Goal: Task Accomplishment & Management: Manage account settings

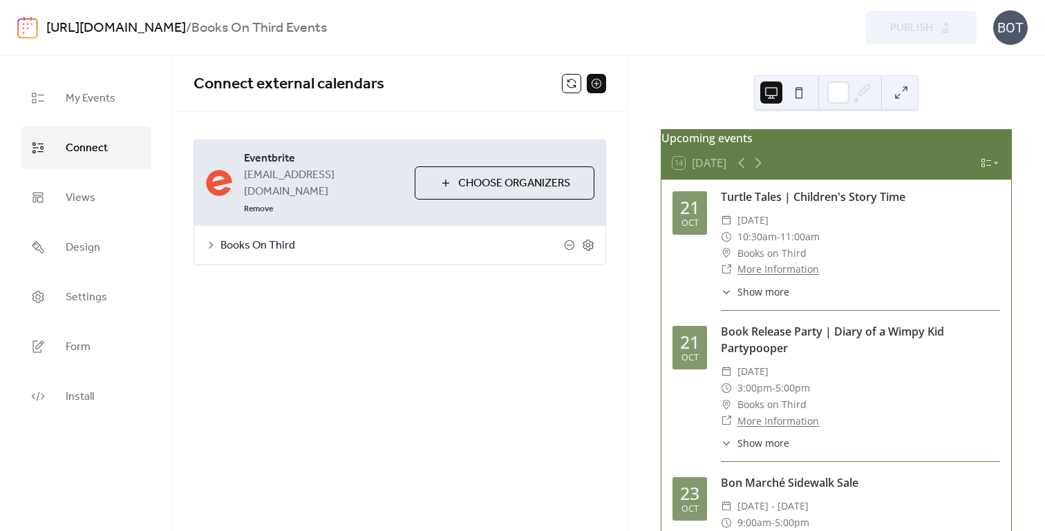
scroll to position [352, 0]
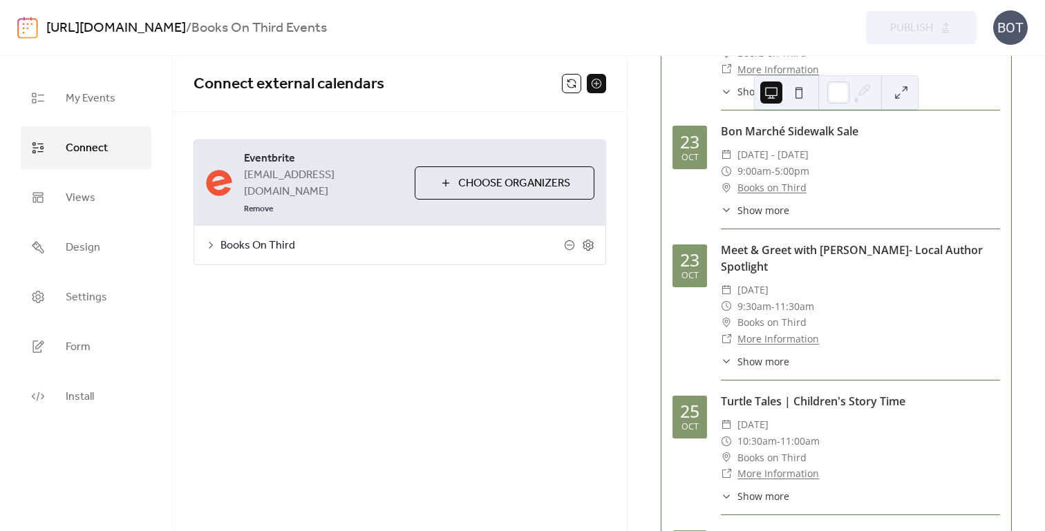
click at [479, 175] on span "Choose Organizers" at bounding box center [514, 183] width 112 height 17
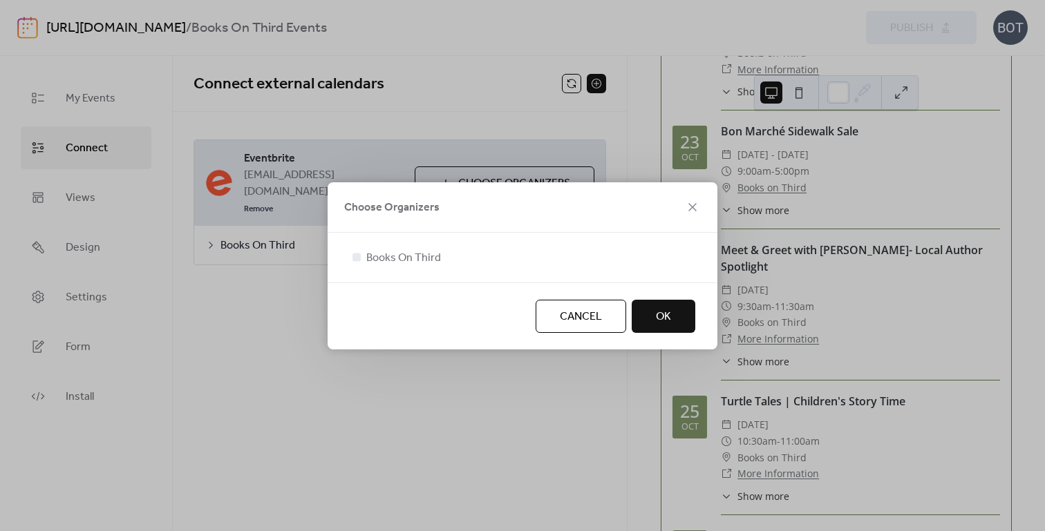
click at [646, 319] on button "OK" at bounding box center [663, 316] width 64 height 33
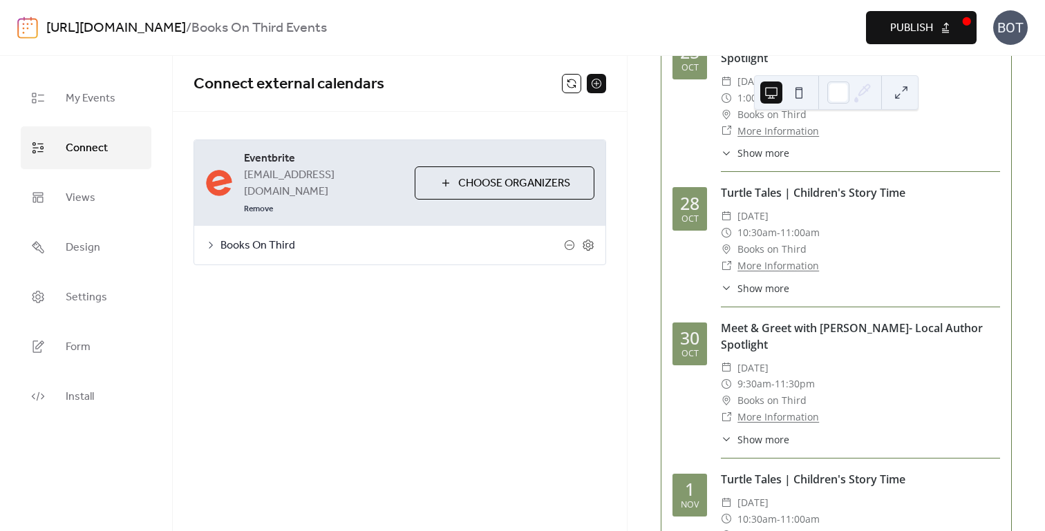
scroll to position [866, 0]
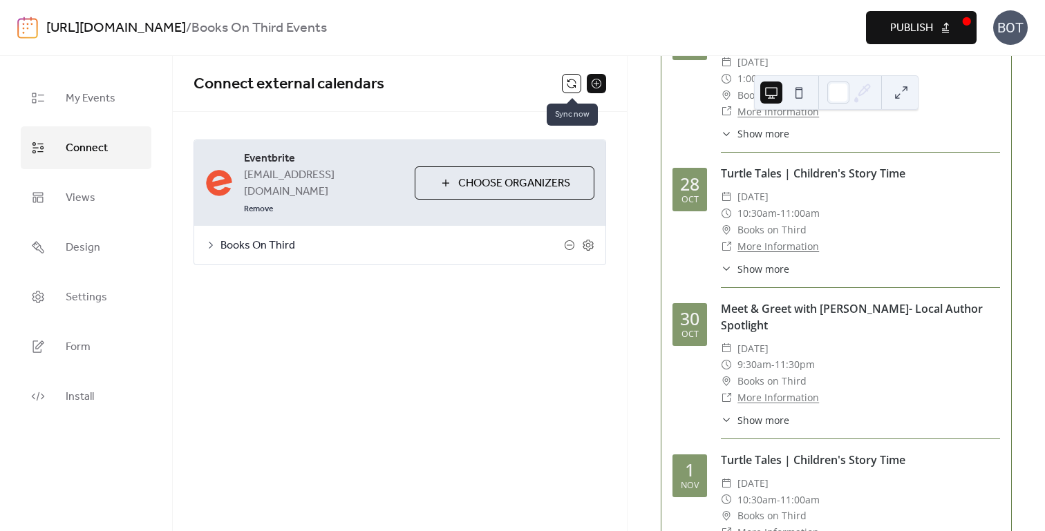
click at [569, 85] on button at bounding box center [571, 83] width 19 height 19
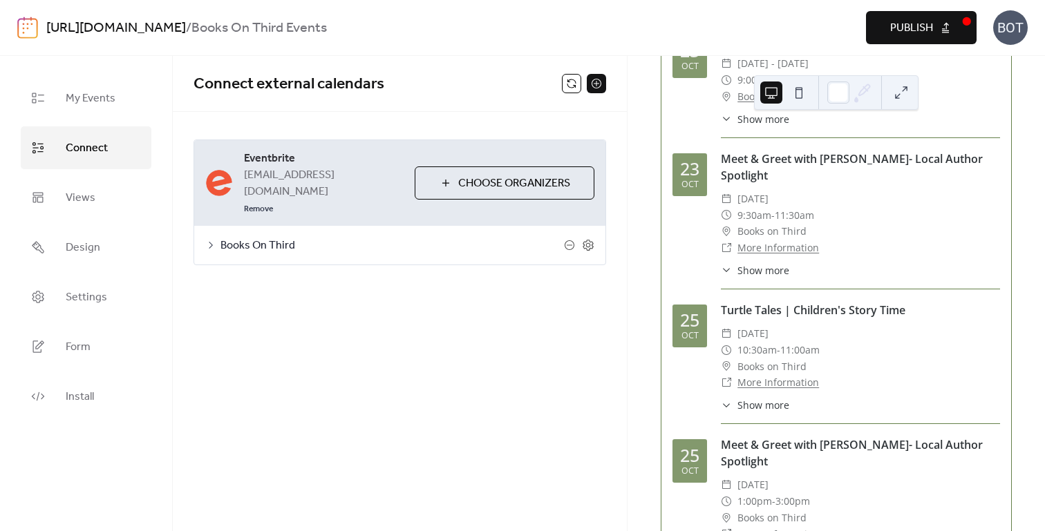
scroll to position [0, 0]
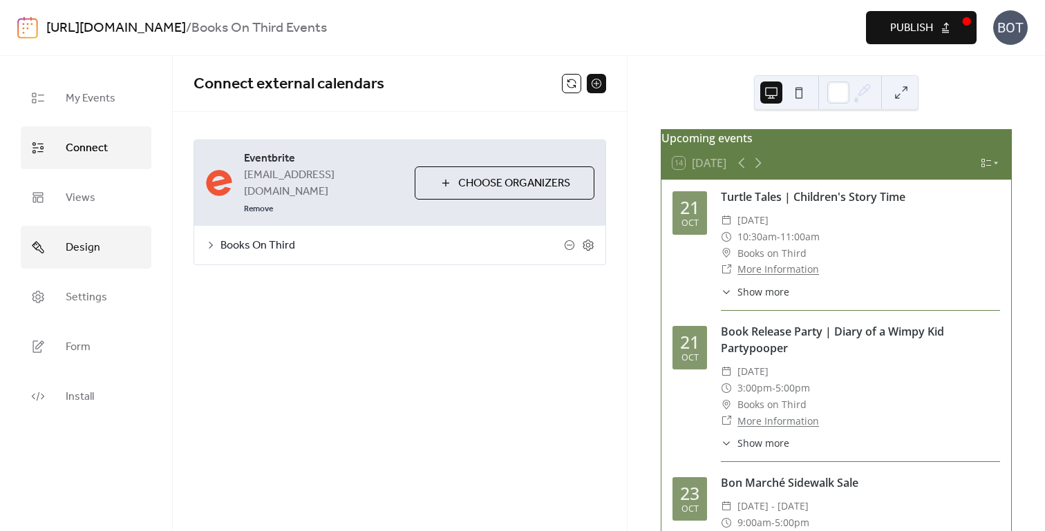
click at [71, 243] on span "Design" at bounding box center [83, 248] width 35 height 22
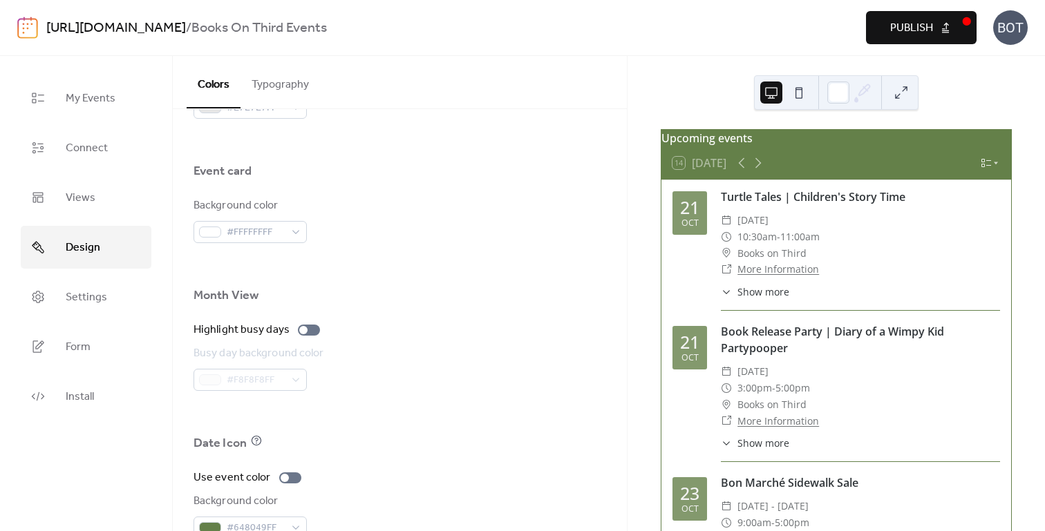
scroll to position [917, 0]
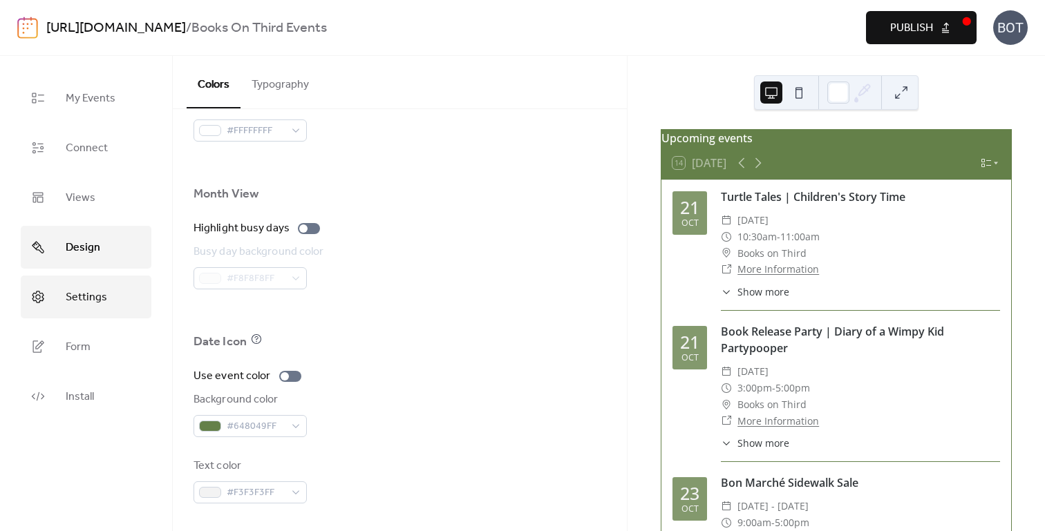
click at [93, 293] on span "Settings" at bounding box center [86, 298] width 41 height 22
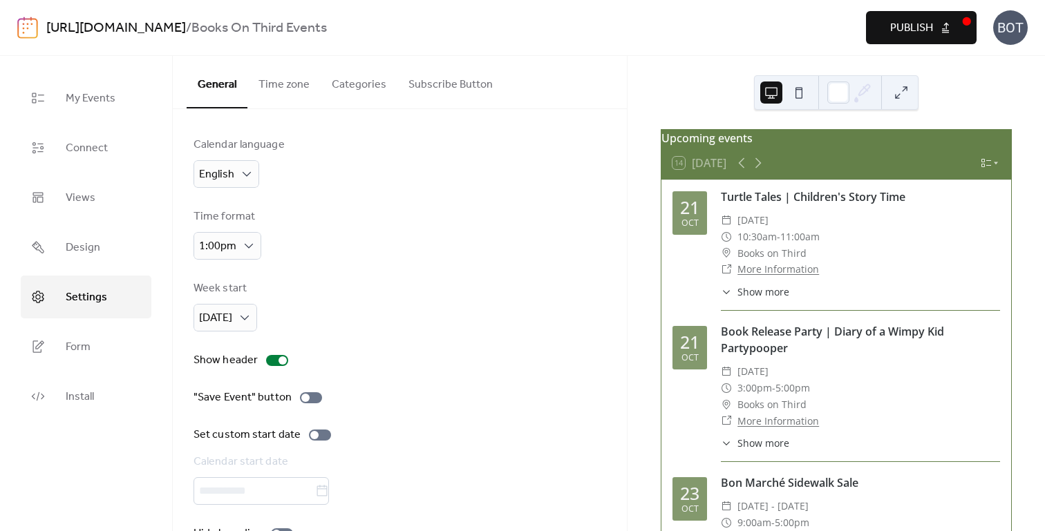
click at [354, 87] on button "Categories" at bounding box center [359, 81] width 77 height 51
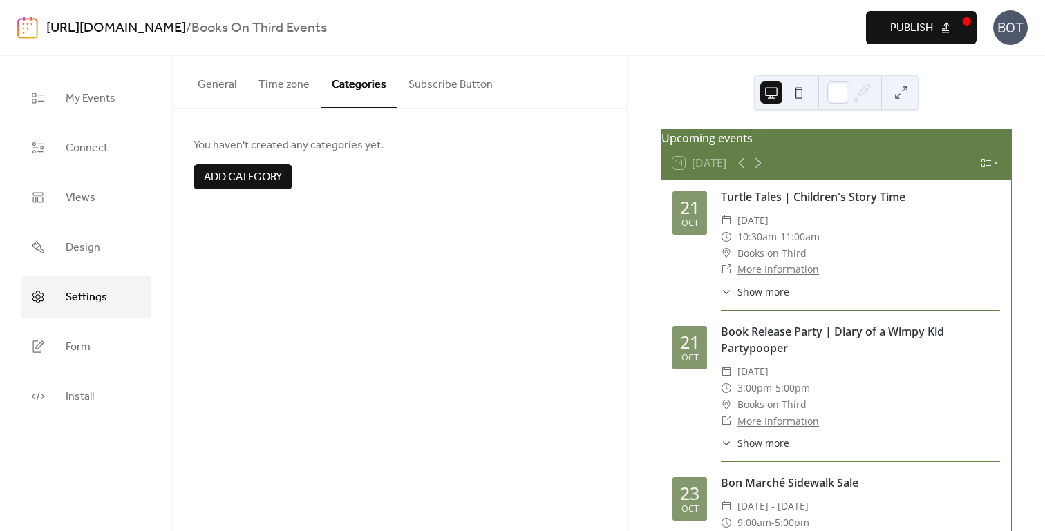
click at [446, 82] on button "Subscribe Button" at bounding box center [450, 81] width 106 height 51
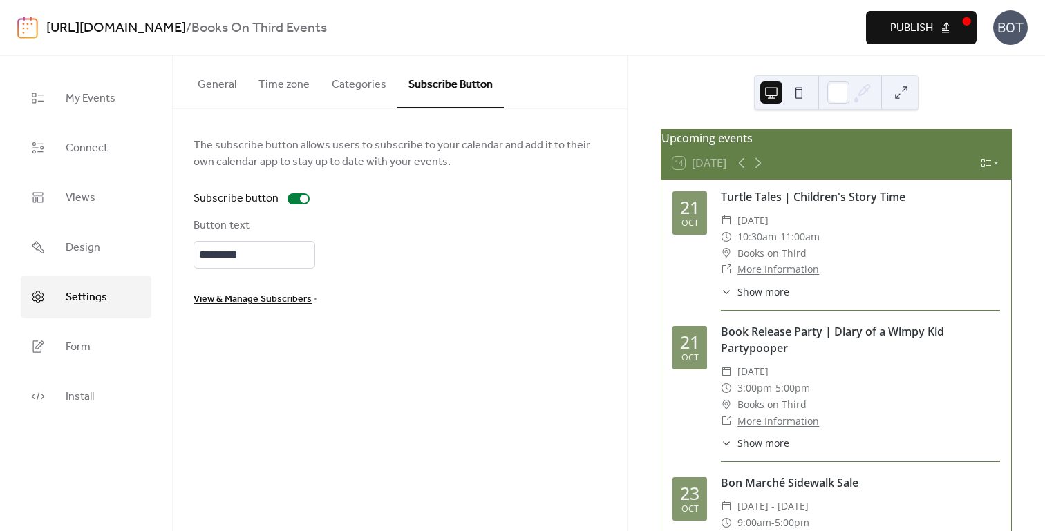
click at [220, 82] on button "General" at bounding box center [217, 81] width 61 height 51
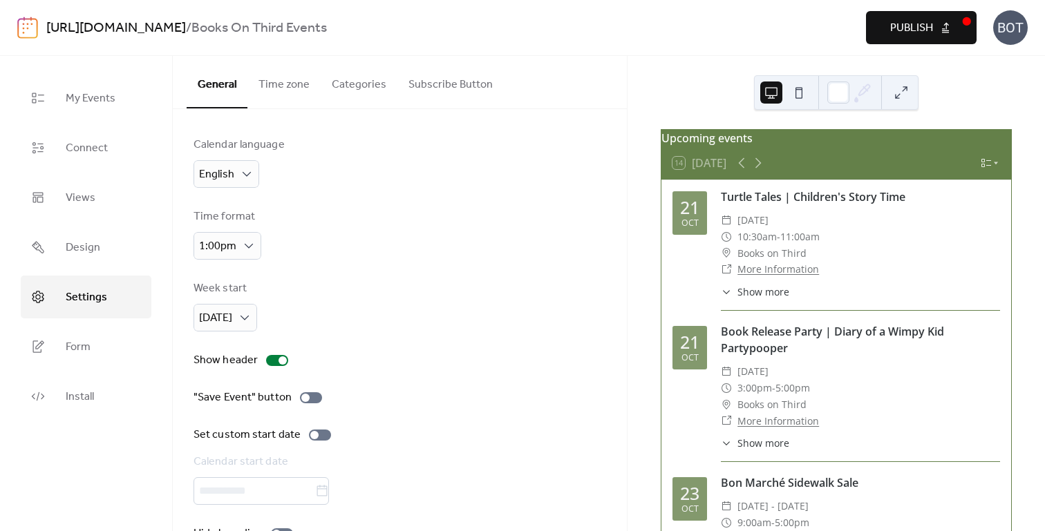
click at [278, 79] on button "Time zone" at bounding box center [283, 81] width 73 height 51
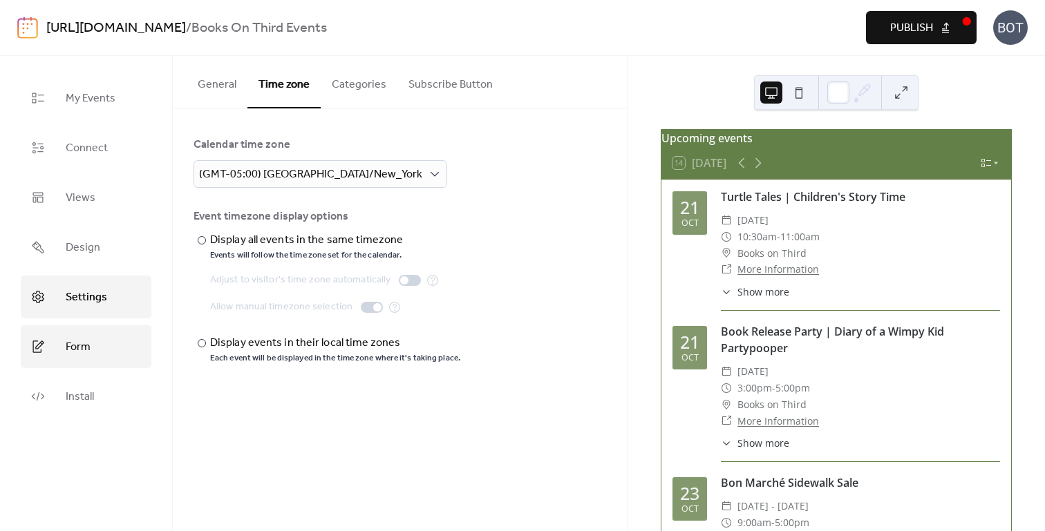
click at [75, 341] on span "Form" at bounding box center [78, 347] width 25 height 22
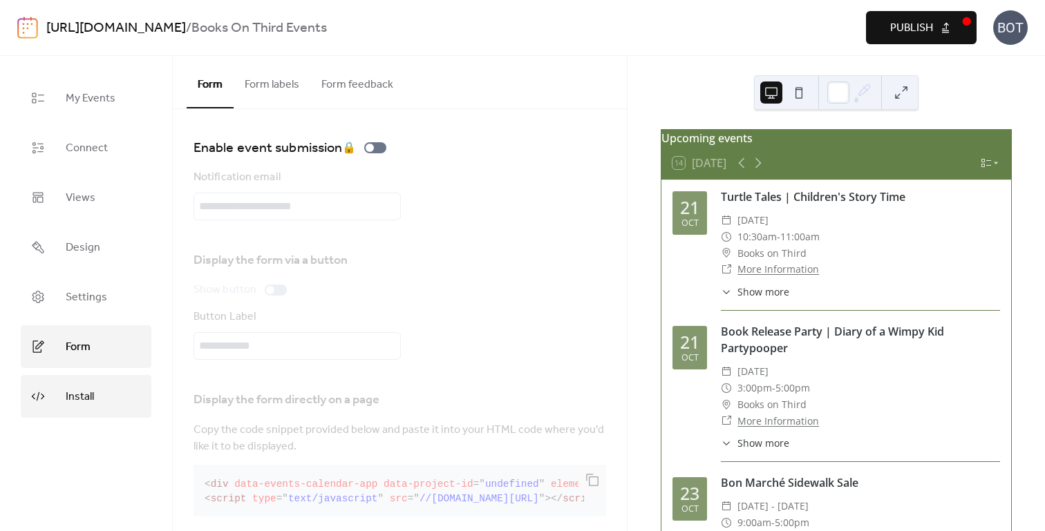
click at [73, 401] on span "Install" at bounding box center [80, 397] width 28 height 22
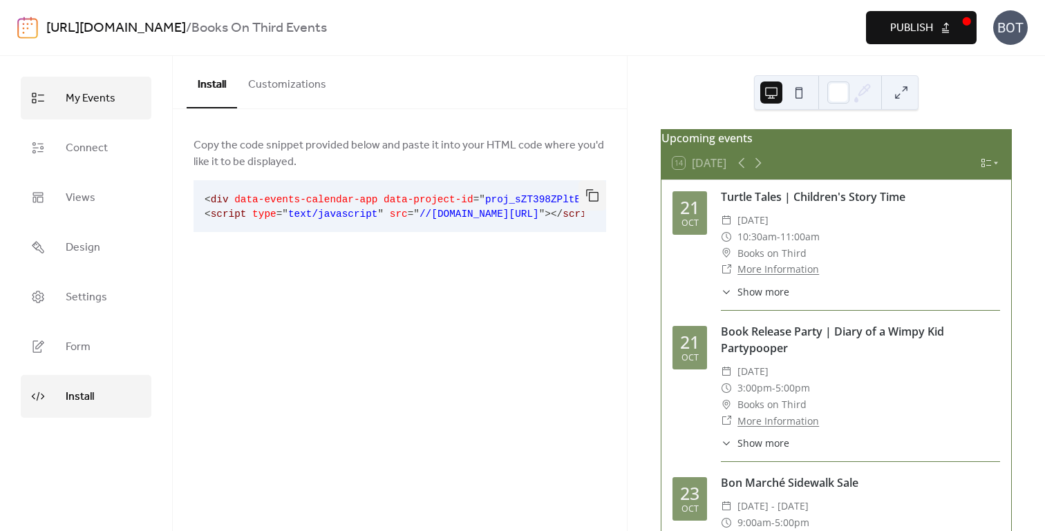
click at [100, 91] on span "My Events" at bounding box center [91, 99] width 50 height 22
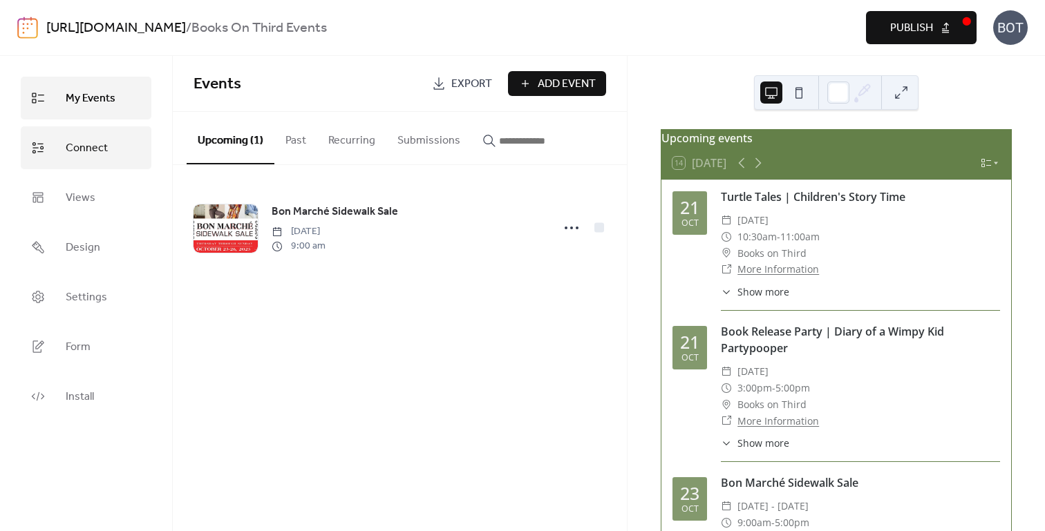
click at [106, 148] on link "Connect" at bounding box center [86, 147] width 131 height 43
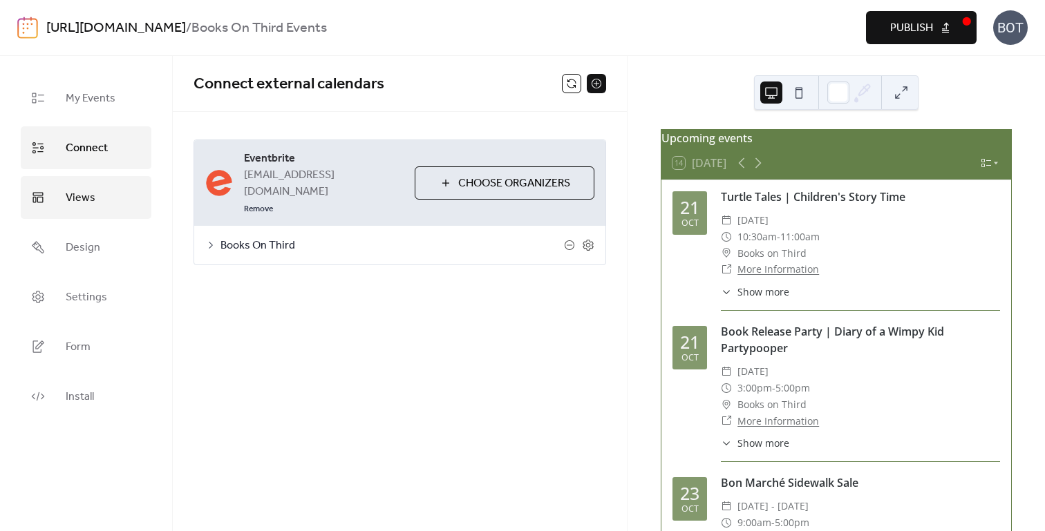
click at [83, 196] on span "Views" at bounding box center [81, 198] width 30 height 22
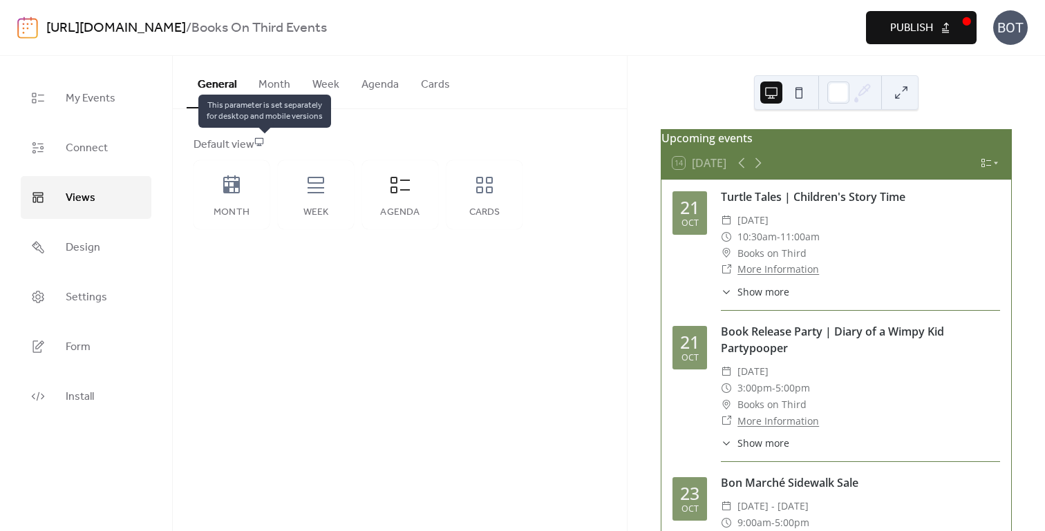
click at [261, 139] on icon at bounding box center [259, 142] width 10 height 10
click at [285, 85] on button "Month" at bounding box center [274, 81] width 54 height 51
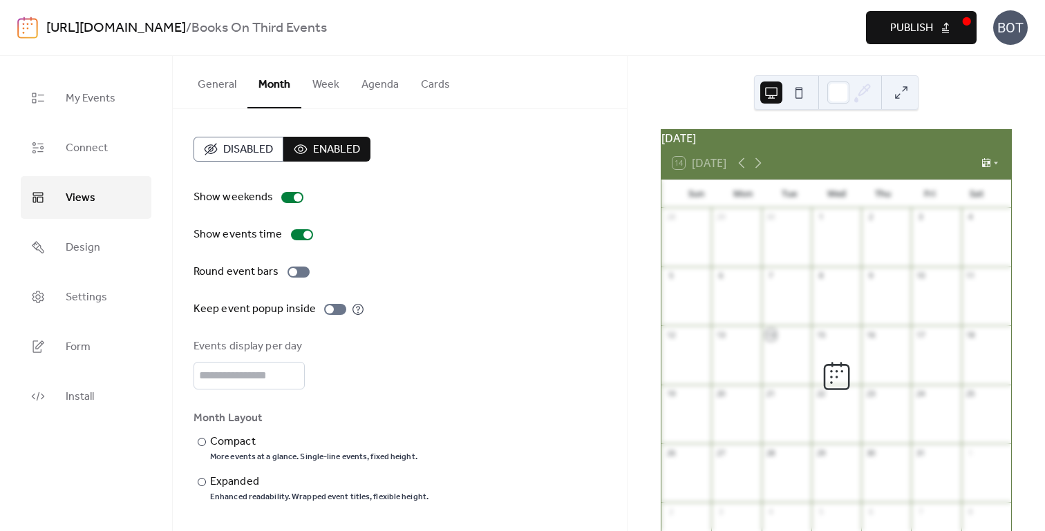
click at [220, 79] on button "General" at bounding box center [217, 81] width 61 height 51
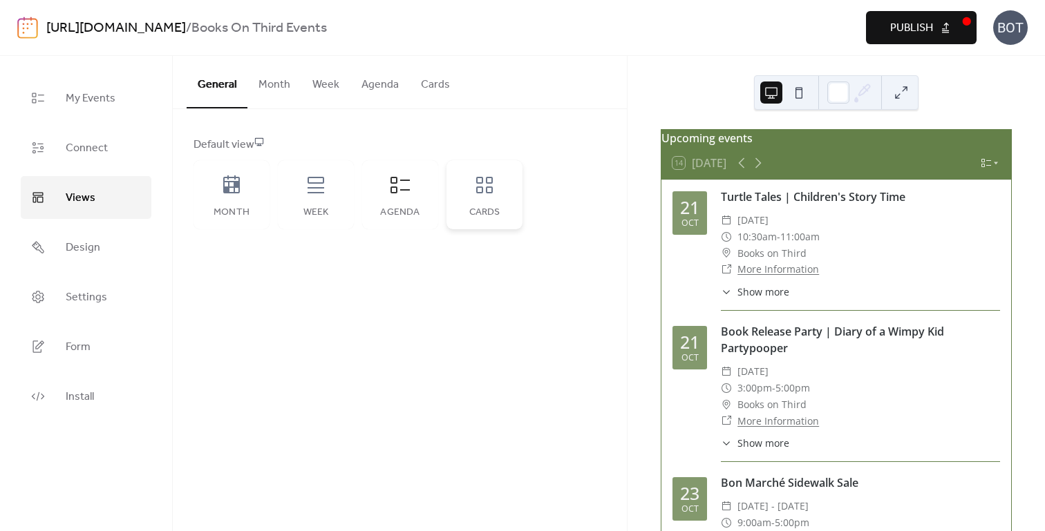
click at [478, 199] on div "Cards" at bounding box center [484, 194] width 76 height 69
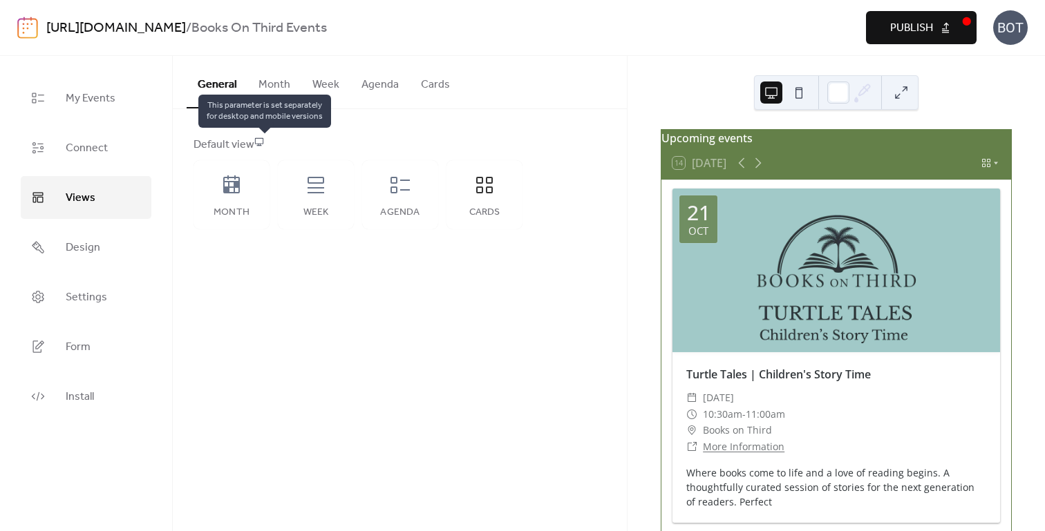
click at [262, 140] on icon at bounding box center [259, 142] width 10 height 10
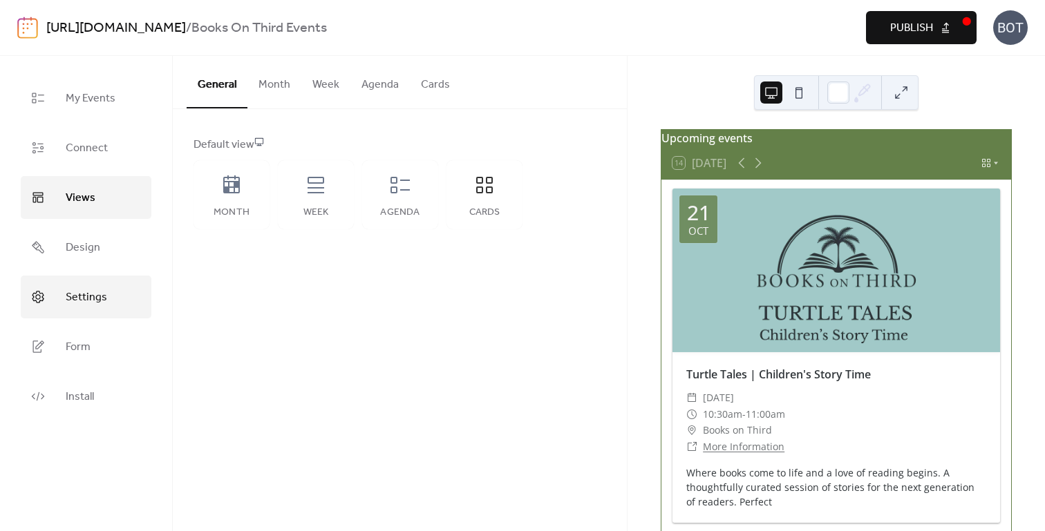
click at [66, 287] on span "Settings" at bounding box center [86, 298] width 41 height 22
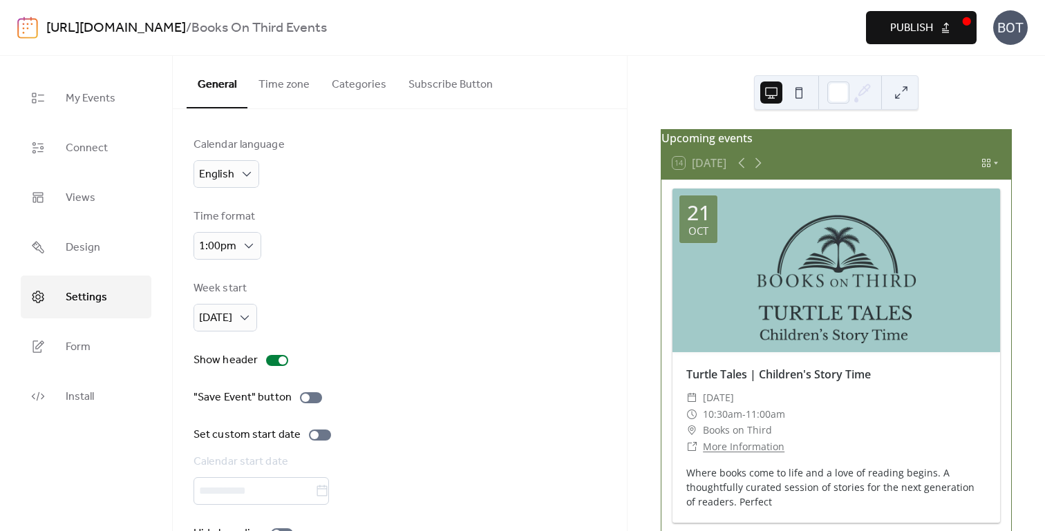
click at [283, 84] on button "Time zone" at bounding box center [283, 81] width 73 height 51
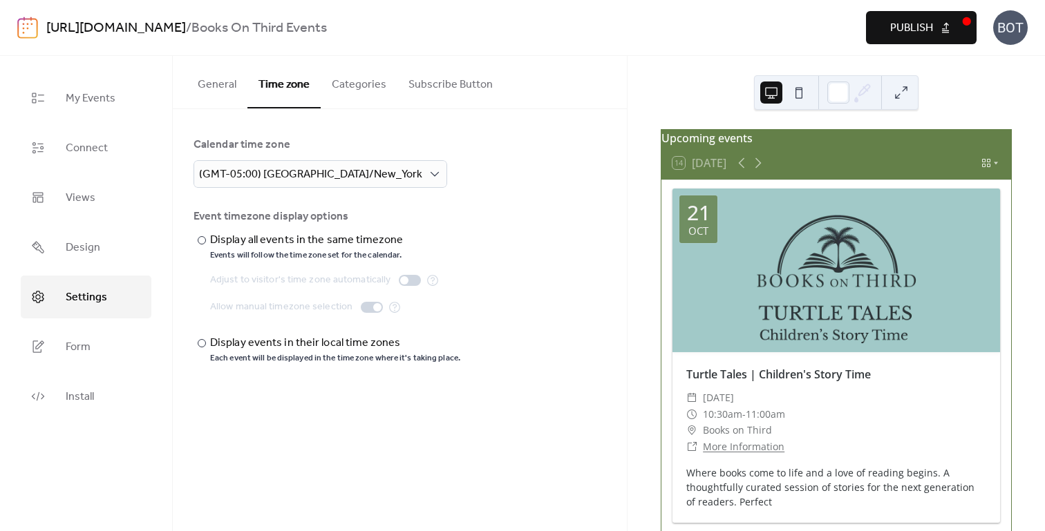
click at [367, 89] on button "Categories" at bounding box center [359, 81] width 77 height 51
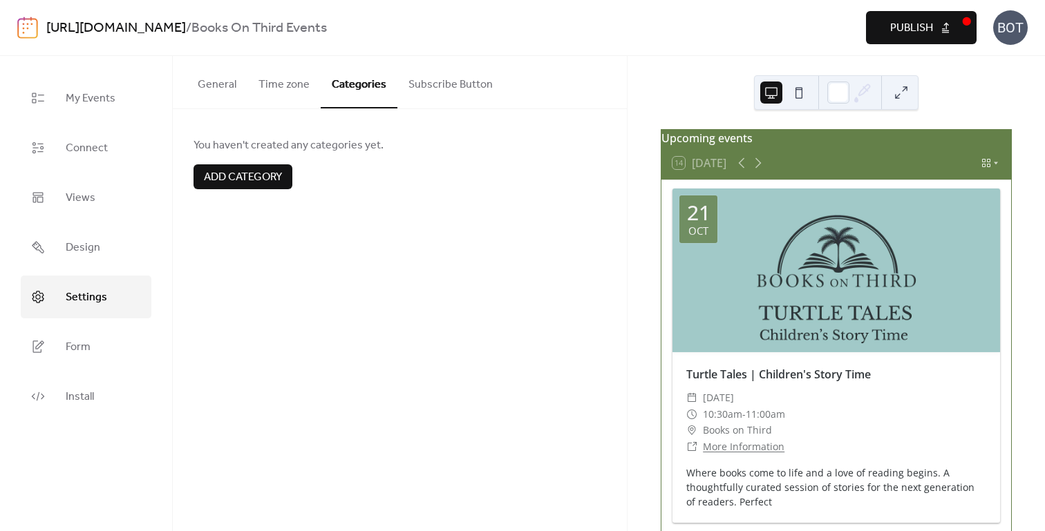
click at [432, 86] on button "Subscribe Button" at bounding box center [450, 81] width 106 height 51
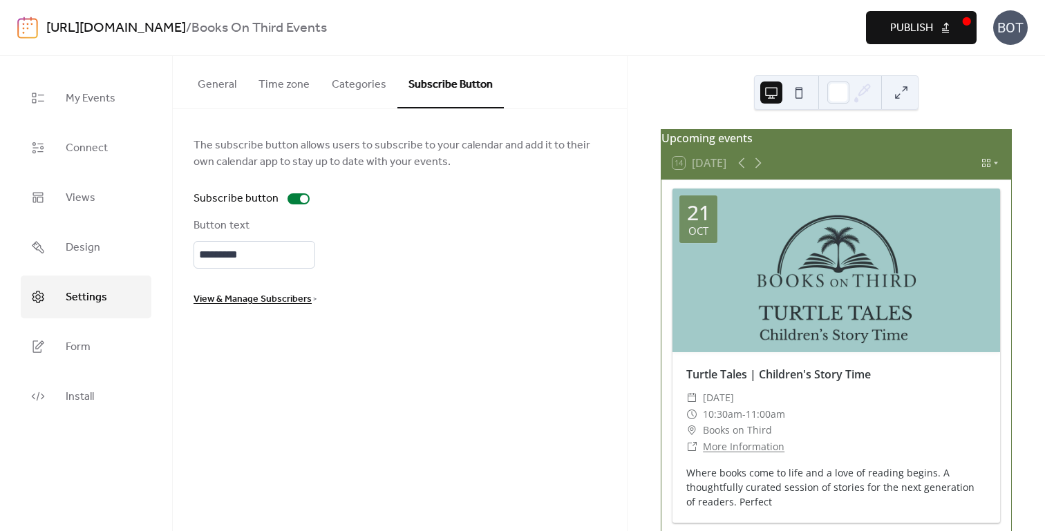
click at [223, 82] on button "General" at bounding box center [217, 81] width 61 height 51
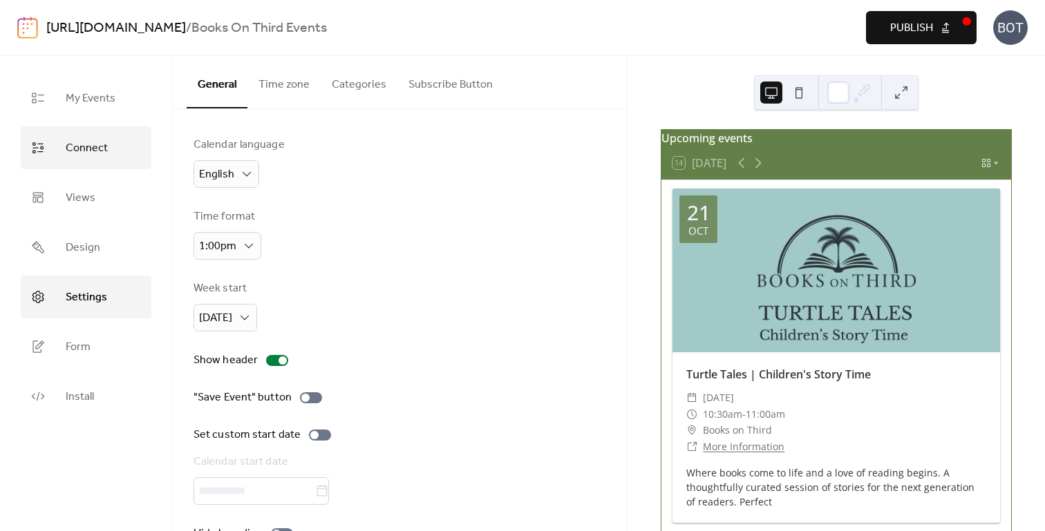
click at [93, 151] on span "Connect" at bounding box center [87, 148] width 42 height 22
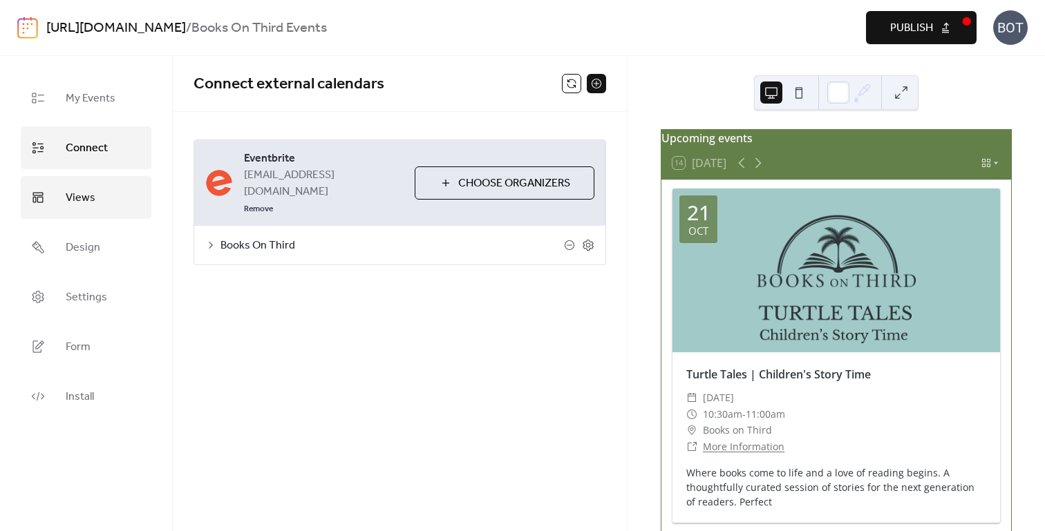
click at [79, 191] on span "Views" at bounding box center [81, 198] width 30 height 22
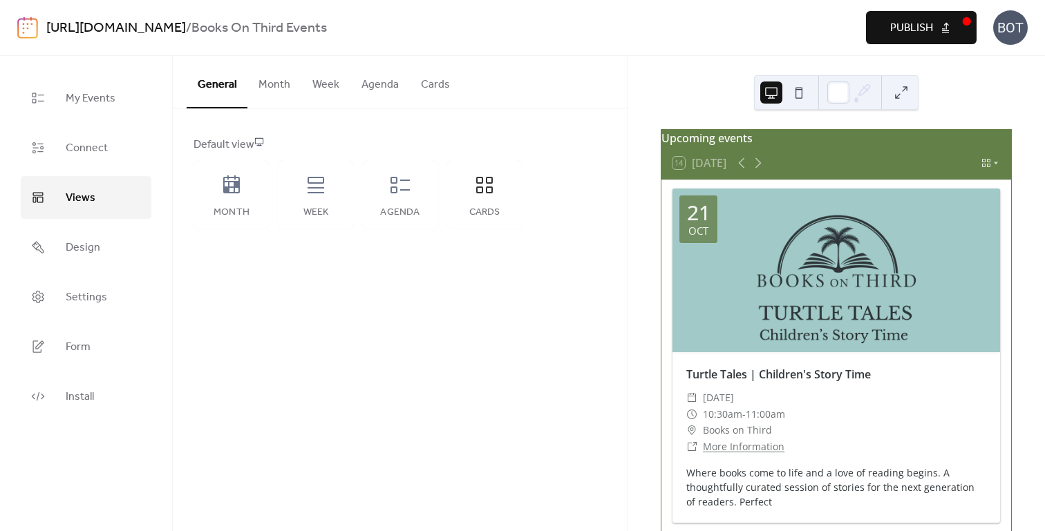
click at [268, 80] on button "Month" at bounding box center [274, 81] width 54 height 51
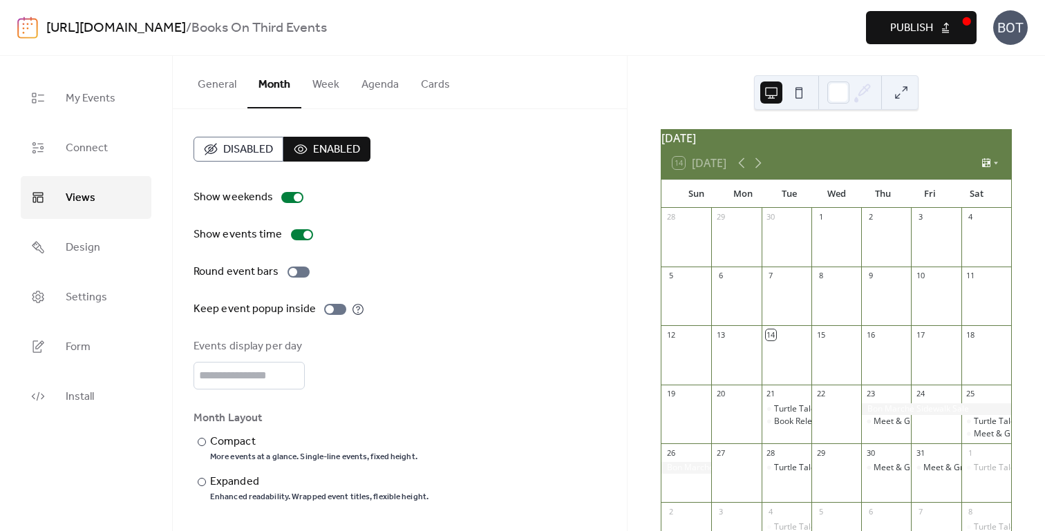
click at [227, 146] on span "Disabled" at bounding box center [248, 150] width 50 height 17
click at [435, 84] on button "Cards" at bounding box center [435, 81] width 51 height 51
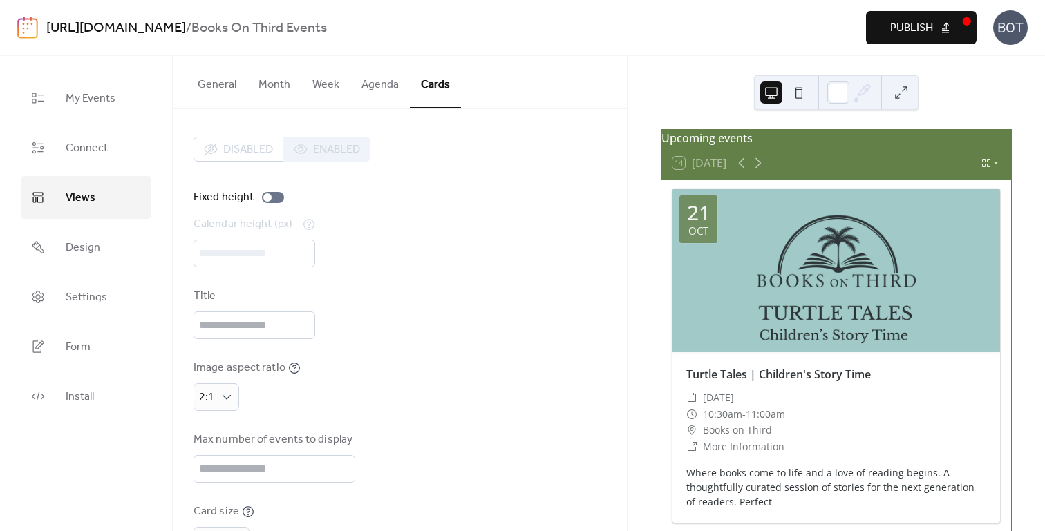
click at [372, 84] on button "Agenda" at bounding box center [379, 81] width 59 height 51
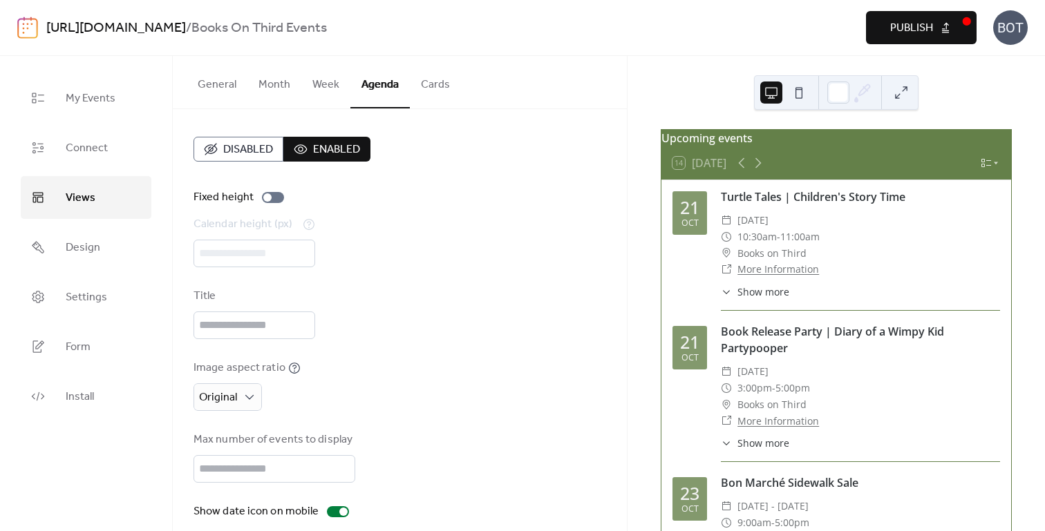
click at [316, 83] on button "Week" at bounding box center [325, 81] width 49 height 51
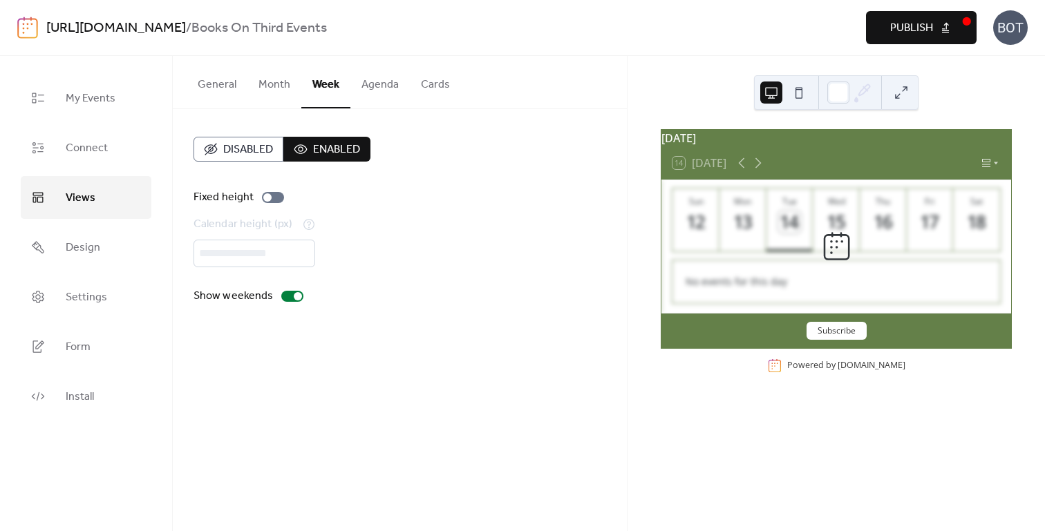
click at [265, 86] on button "Month" at bounding box center [274, 81] width 54 height 51
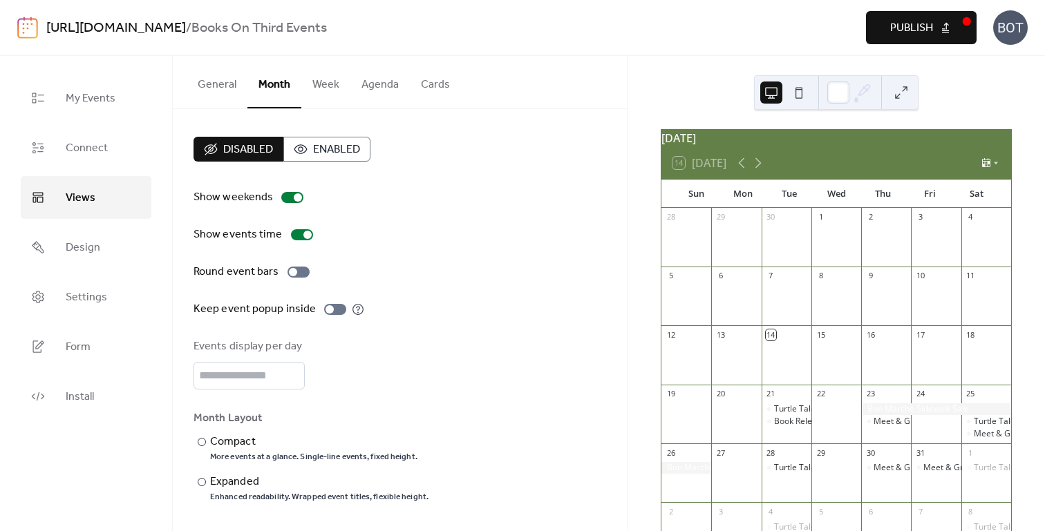
click at [327, 149] on span "Enabled" at bounding box center [336, 150] width 47 height 17
click at [434, 81] on button "Cards" at bounding box center [435, 81] width 51 height 51
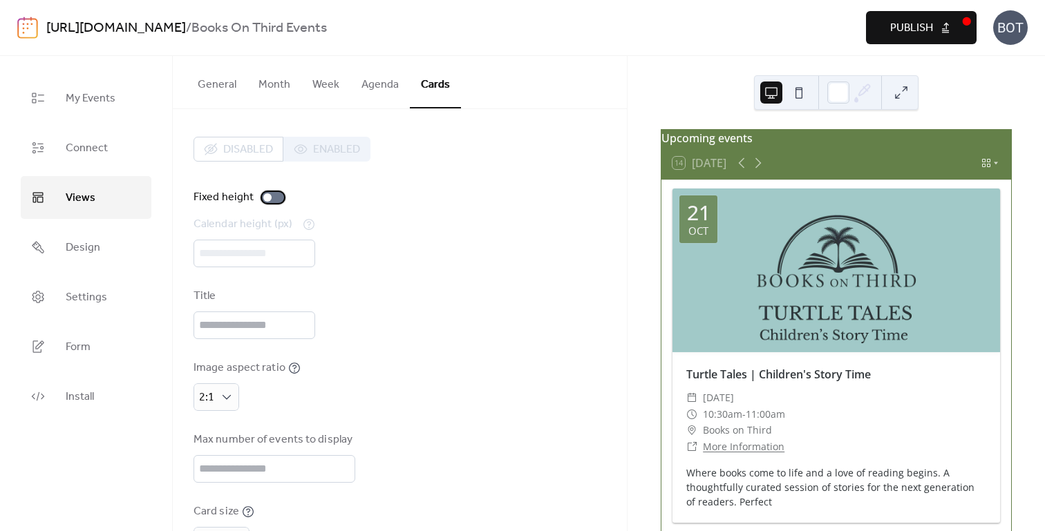
click at [265, 200] on div at bounding box center [267, 197] width 8 height 8
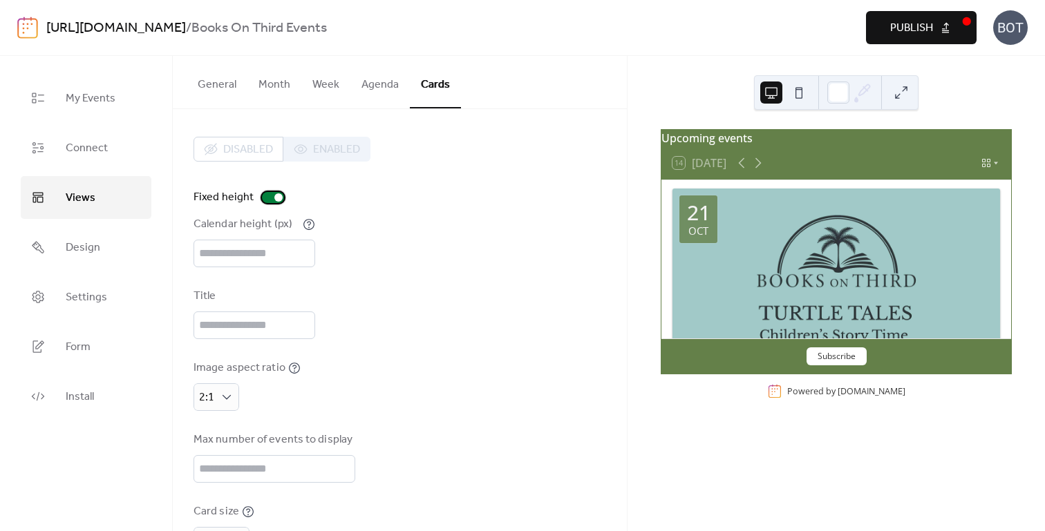
click at [277, 198] on div at bounding box center [278, 197] width 8 height 8
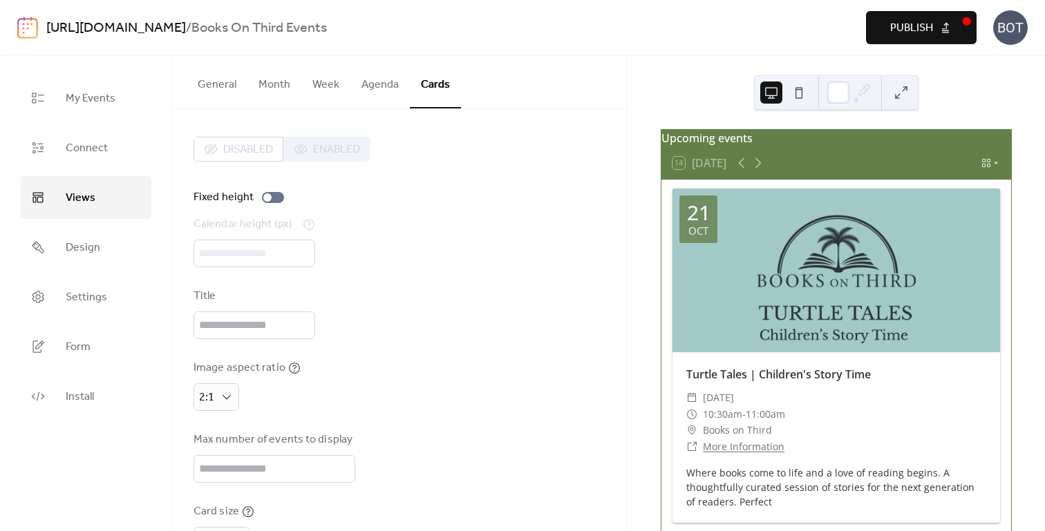
click at [233, 81] on button "General" at bounding box center [217, 81] width 61 height 51
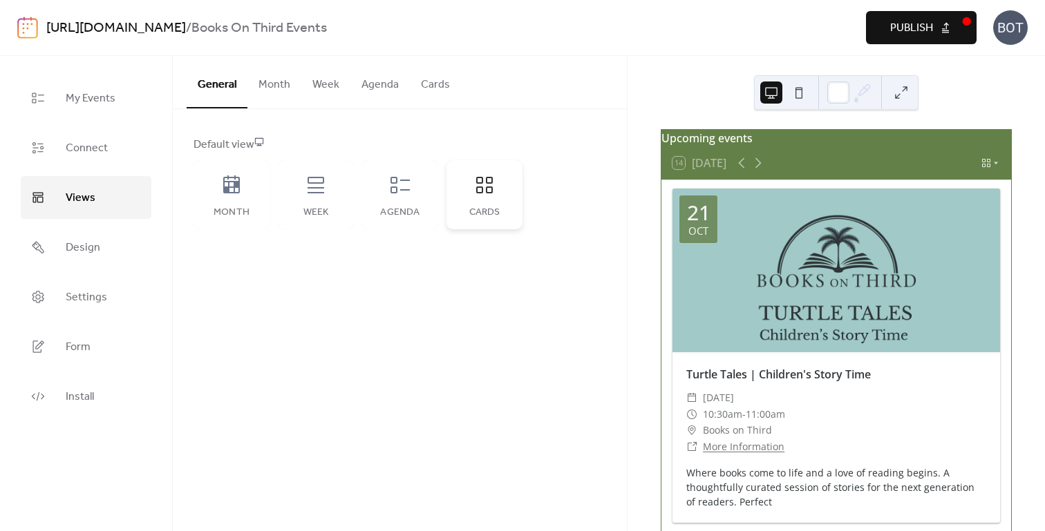
click at [485, 193] on icon at bounding box center [484, 185] width 22 height 22
click at [908, 28] on span "Publish" at bounding box center [911, 28] width 43 height 17
